Goal: Task Accomplishment & Management: Manage account settings

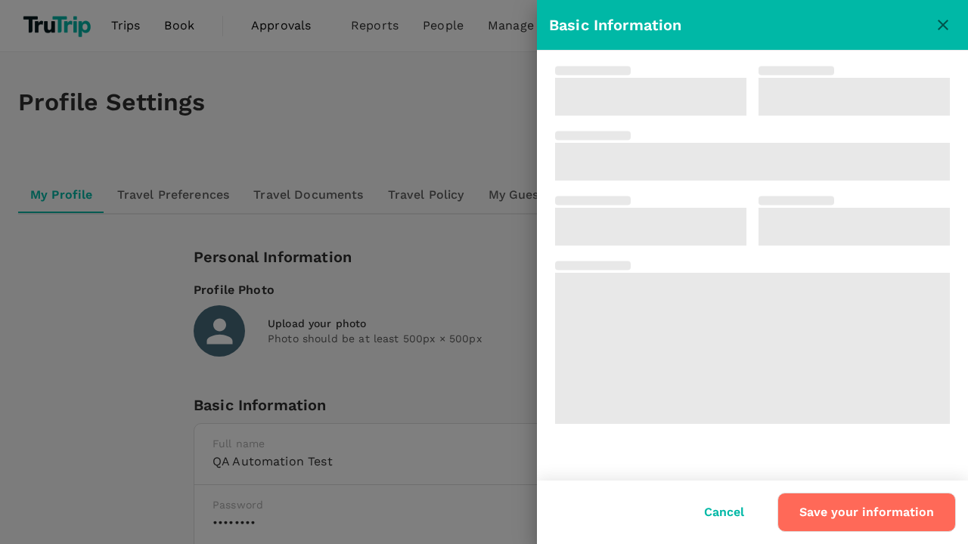
type input "Test"
type input "QA Automation"
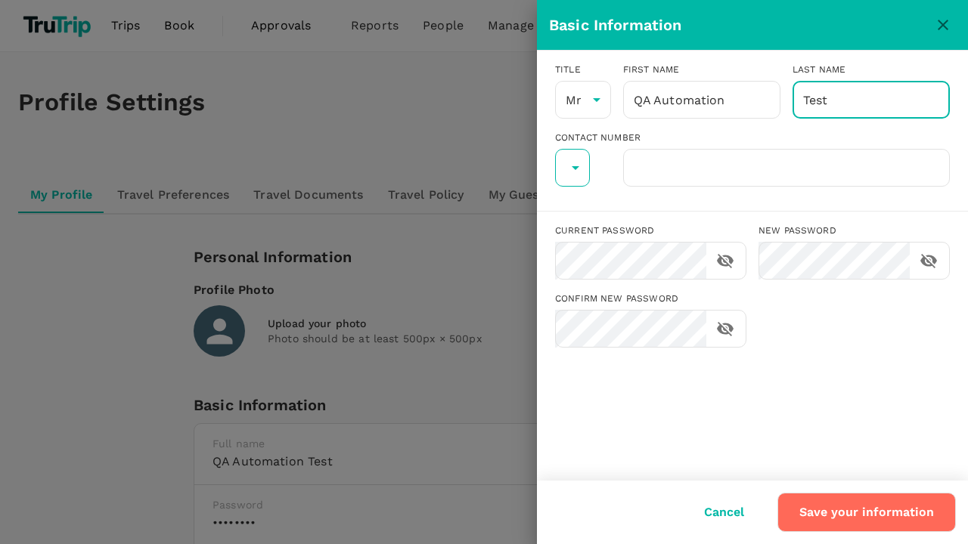
type input "Test"
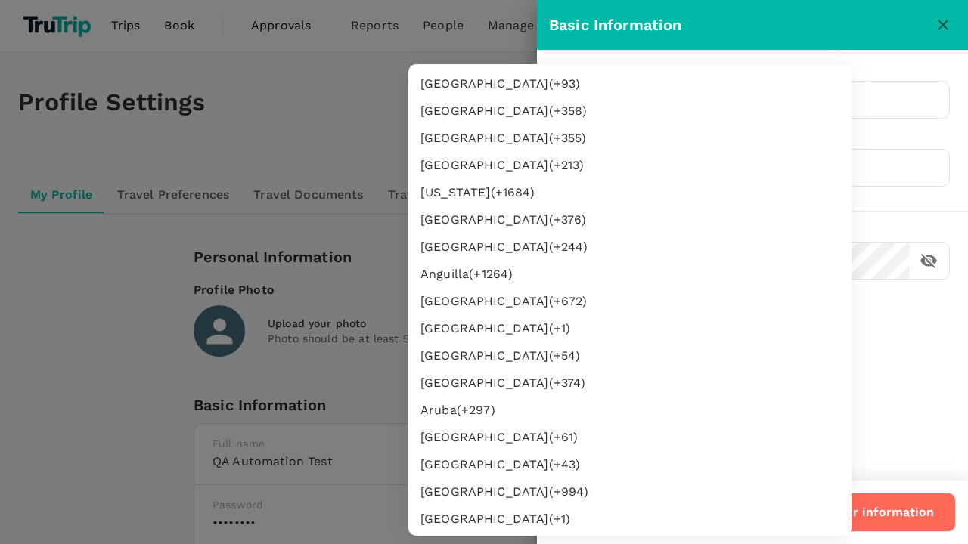
type input "62"
type input "8888888888"
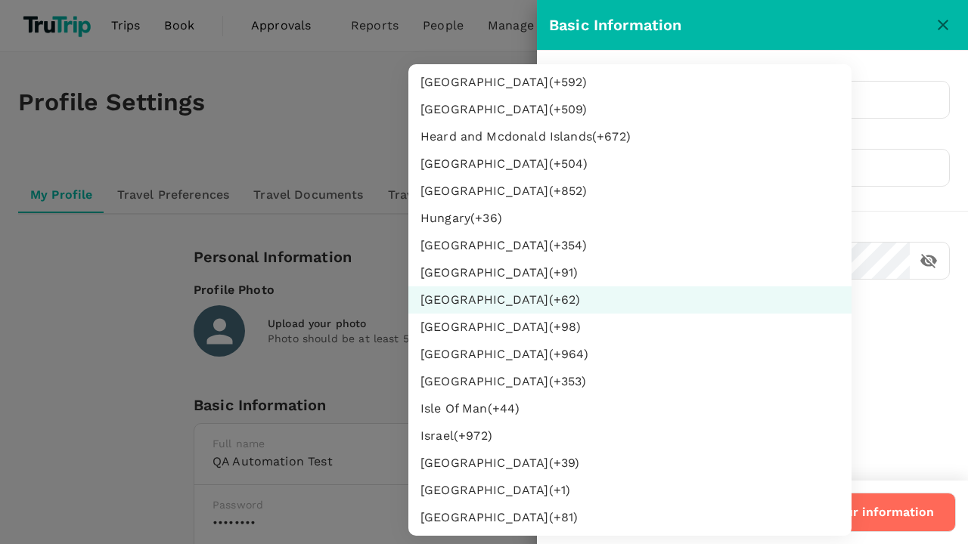
click at [583, 300] on li "Indonesia (+ 62 )" at bounding box center [629, 300] width 443 height 27
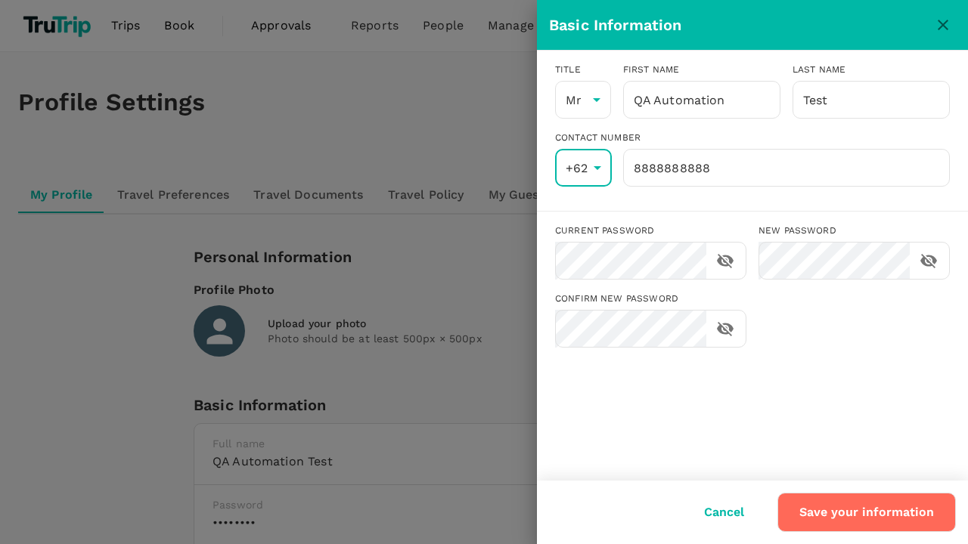
click at [786, 168] on input "8888888888" at bounding box center [786, 168] width 327 height 38
click at [868, 513] on button "Save your information" at bounding box center [866, 512] width 178 height 39
